Goal: Find specific page/section: Find specific page/section

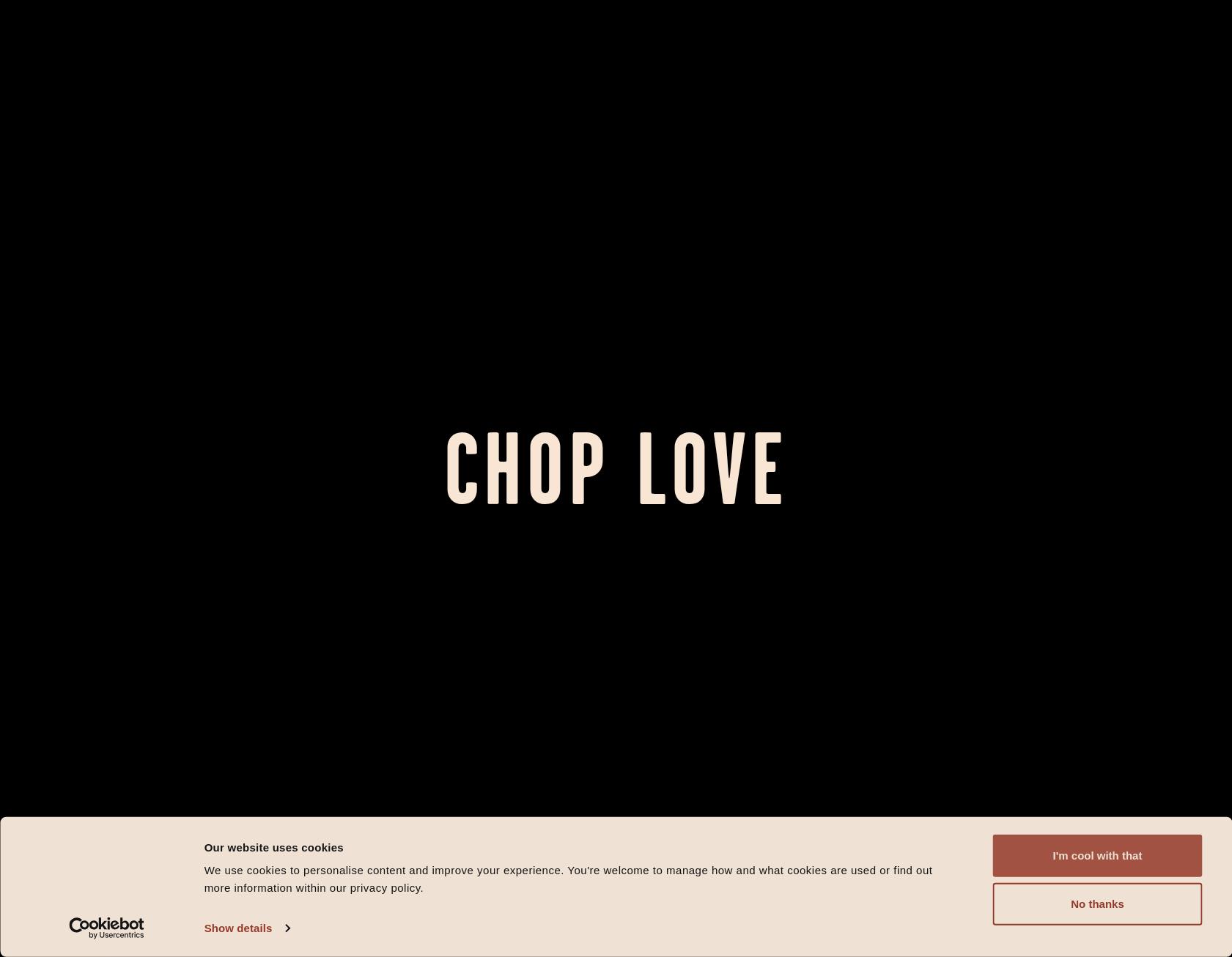
click at [1102, 857] on button "I'm cool with that" at bounding box center [1098, 856] width 210 height 42
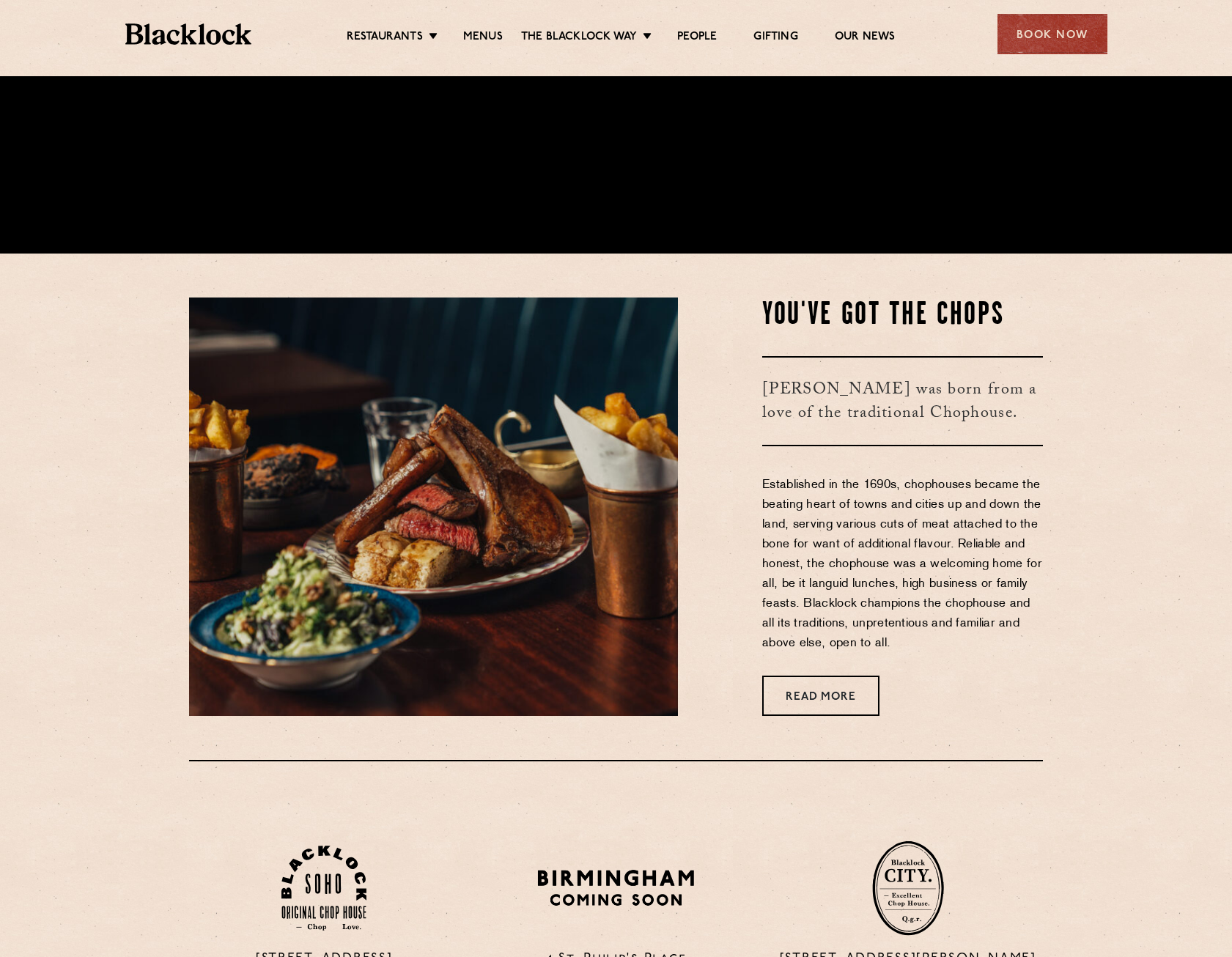
scroll to position [733, 0]
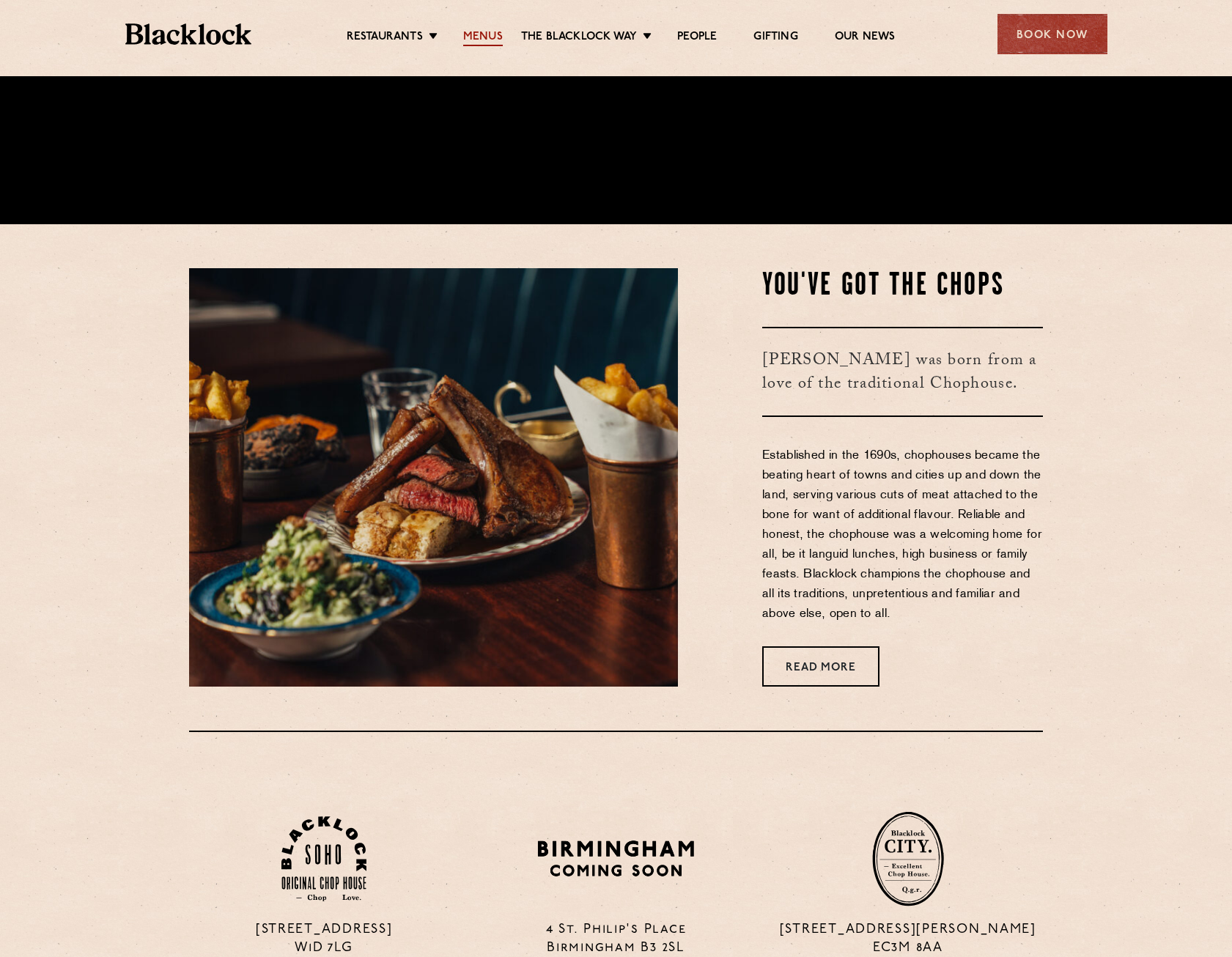
click at [478, 38] on link "Menus" at bounding box center [483, 37] width 40 height 16
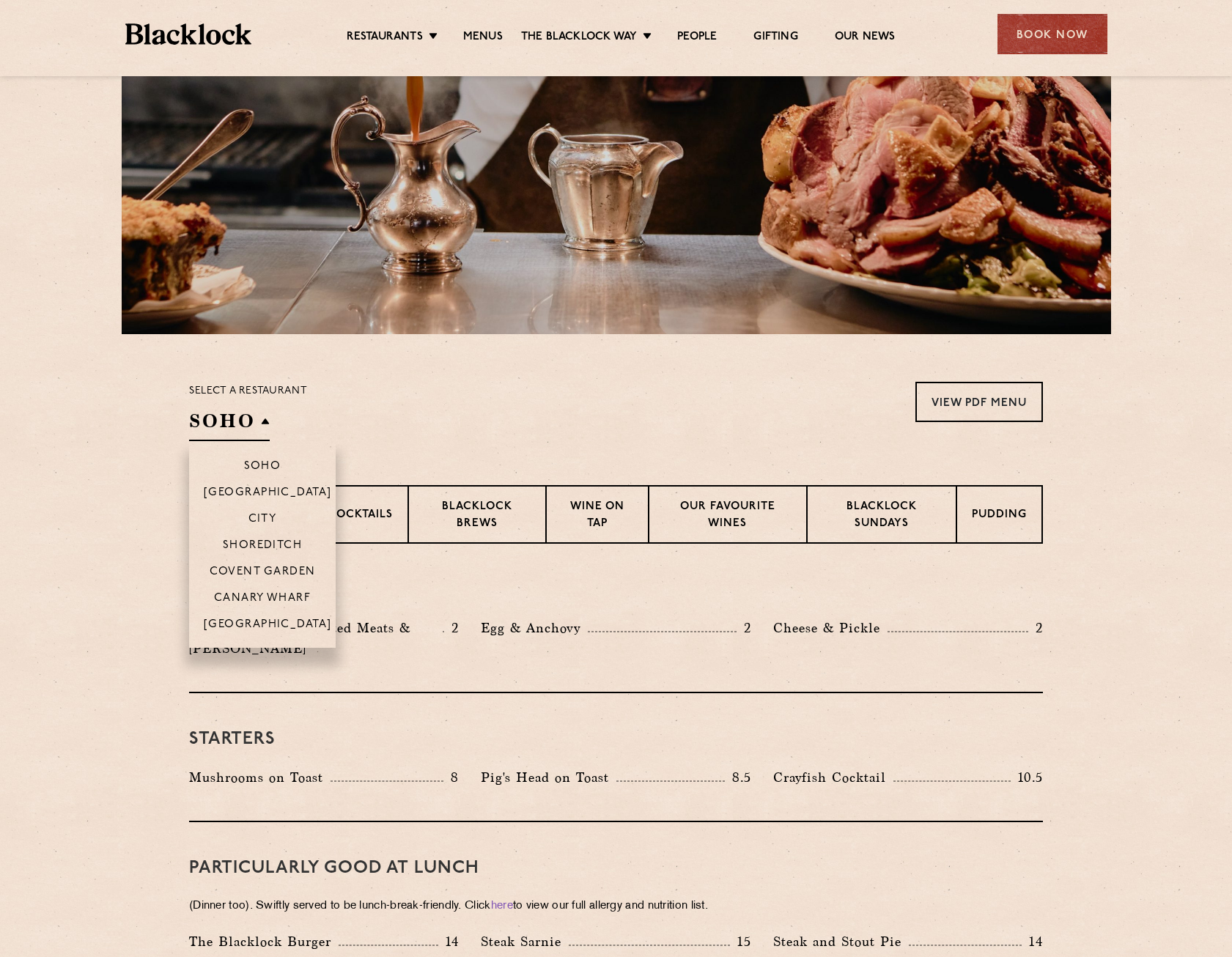
scroll to position [220, 0]
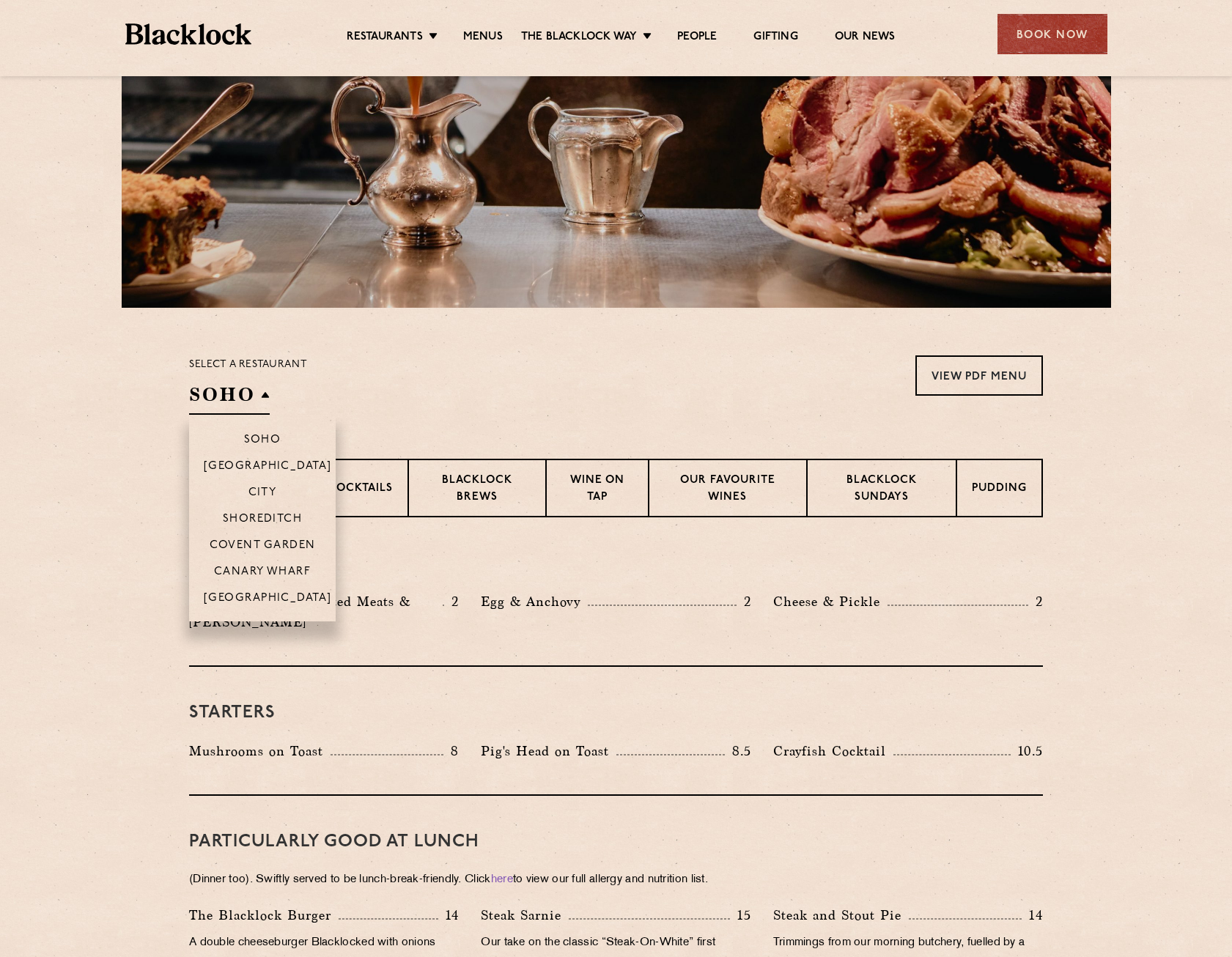
click at [245, 388] on h2 "SOHO" at bounding box center [229, 398] width 81 height 33
click at [264, 564] on li "Canary Wharf" at bounding box center [262, 570] width 146 height 26
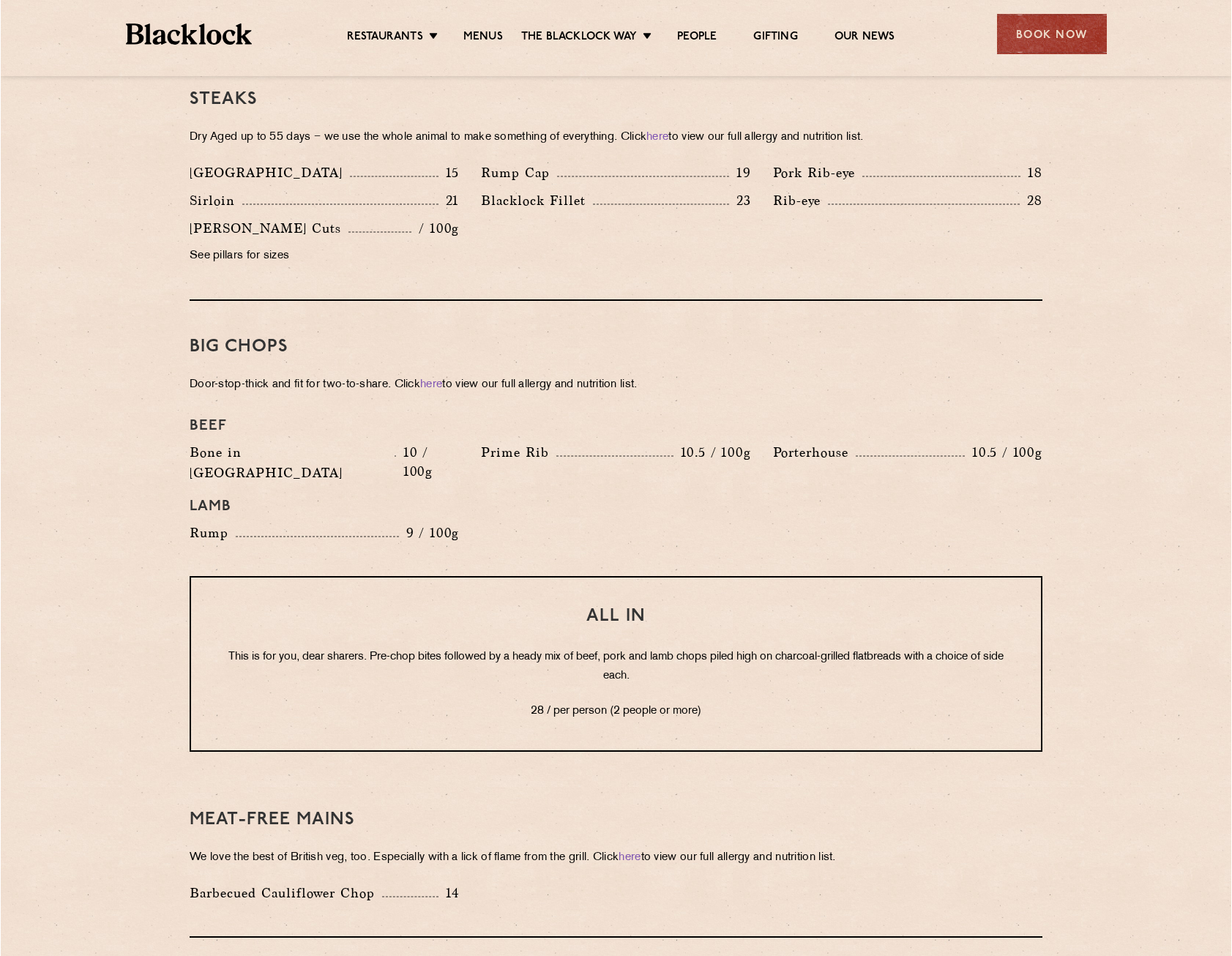
scroll to position [1464, 0]
